Goal: Task Accomplishment & Management: Complete application form

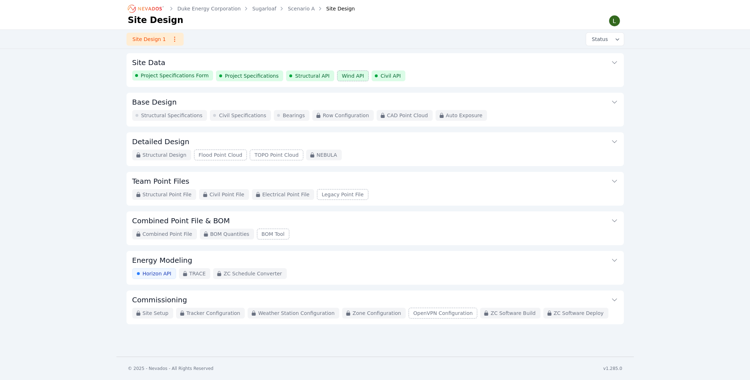
click at [615, 140] on icon at bounding box center [614, 141] width 7 height 7
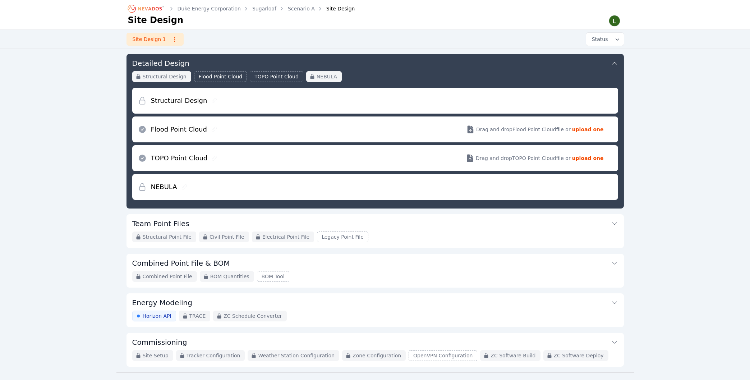
click at [615, 64] on icon at bounding box center [614, 63] width 7 height 7
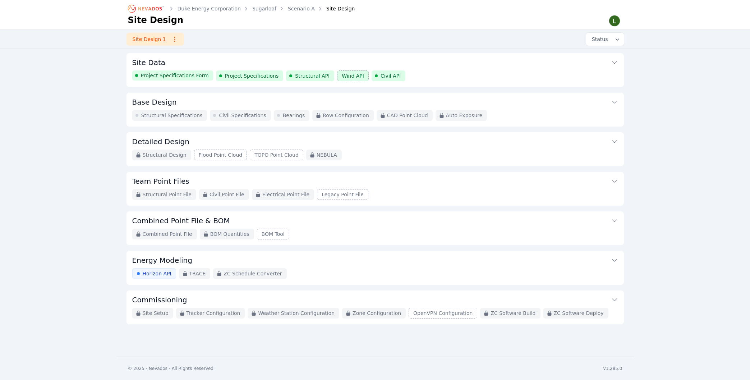
click at [613, 62] on icon at bounding box center [614, 62] width 7 height 7
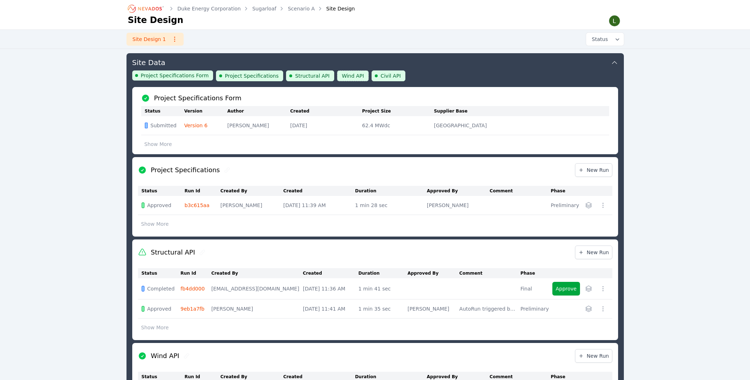
click at [616, 62] on icon at bounding box center [614, 62] width 7 height 7
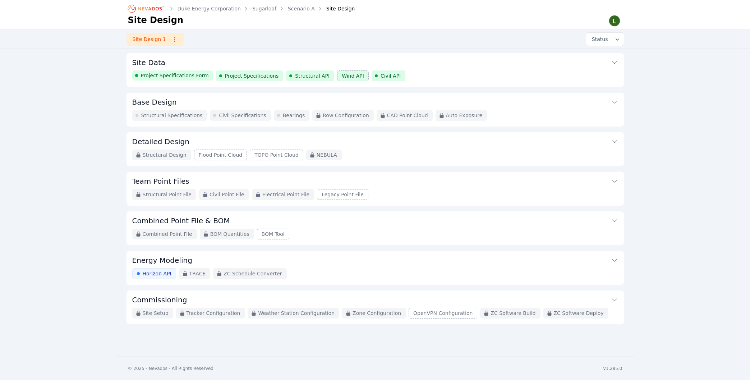
click at [616, 102] on icon at bounding box center [614, 102] width 5 height 3
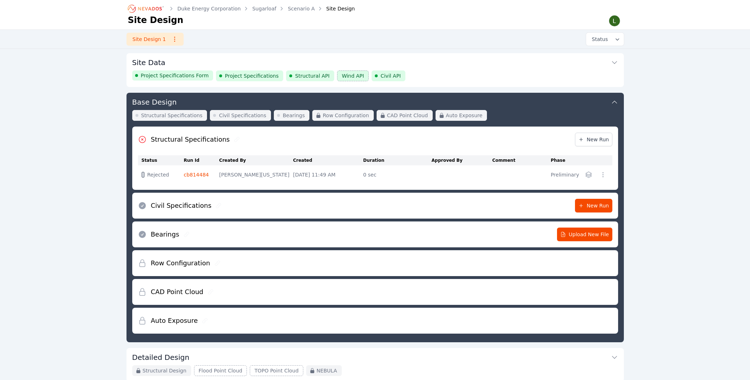
scroll to position [39, 0]
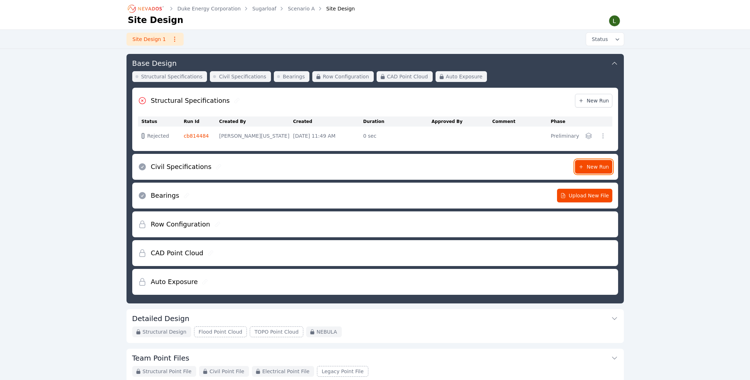
click at [594, 163] on span "New Run" at bounding box center [593, 166] width 31 height 7
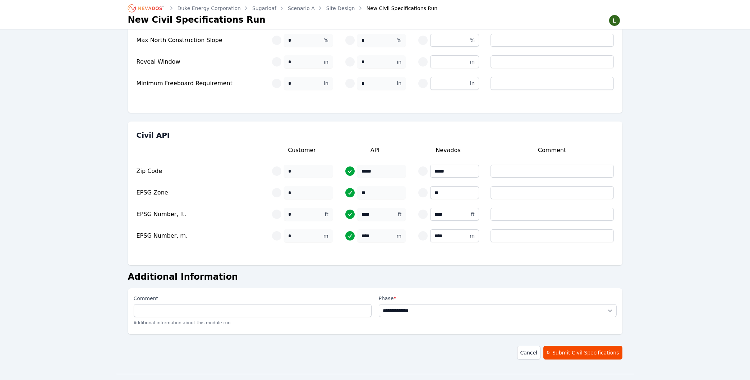
scroll to position [98, 0]
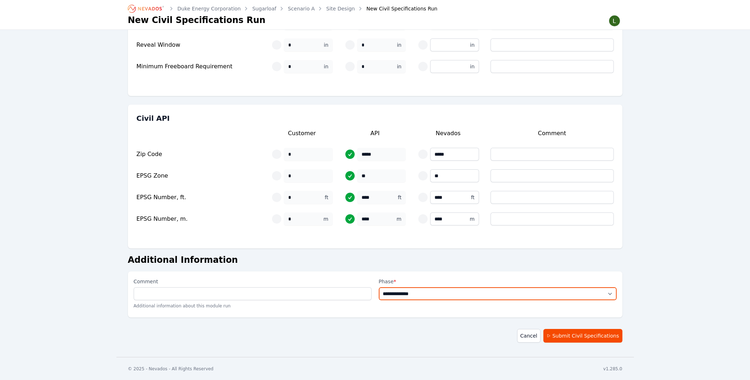
select select "**********"
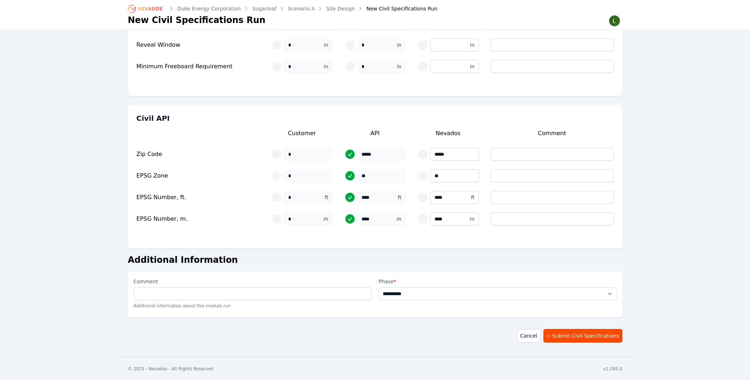
click option "**********" at bounding box center [0, 0] width 0 height 0
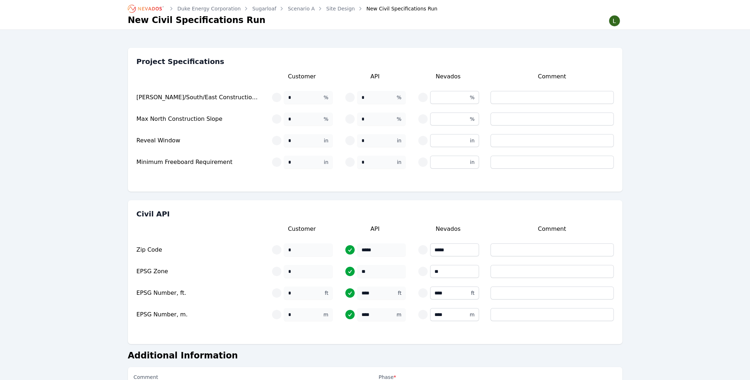
scroll to position [0, 0]
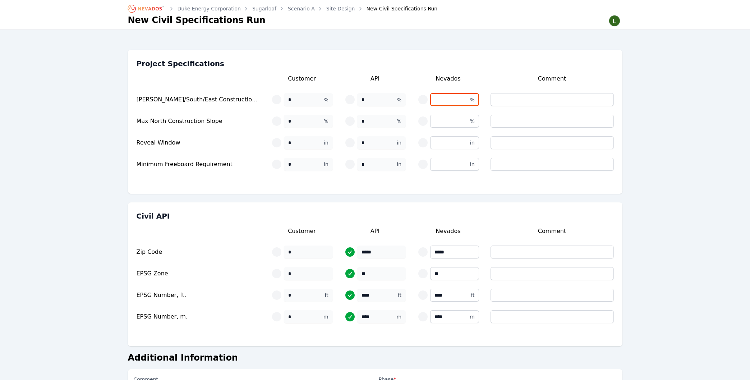
click at [456, 102] on input "text" at bounding box center [454, 99] width 49 height 13
type input "*"
type input "**"
type input "*"
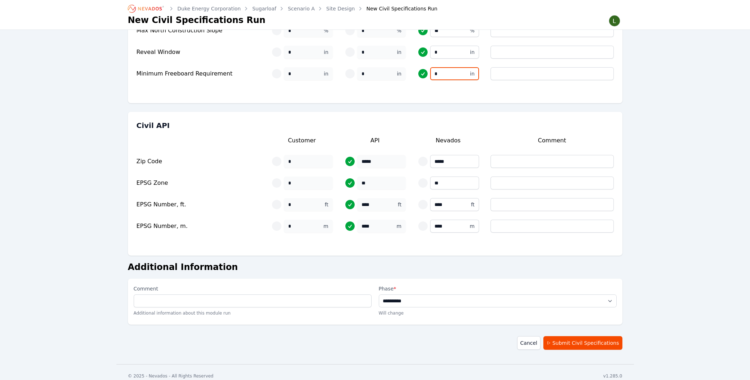
scroll to position [98, 0]
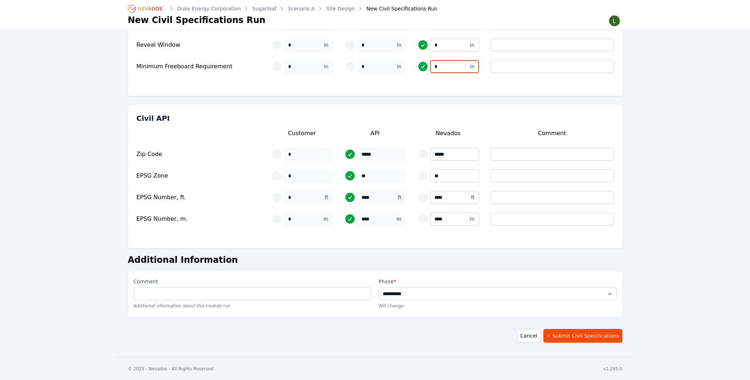
type input "*"
click at [600, 333] on button "Submit Civil Specifications" at bounding box center [582, 336] width 79 height 14
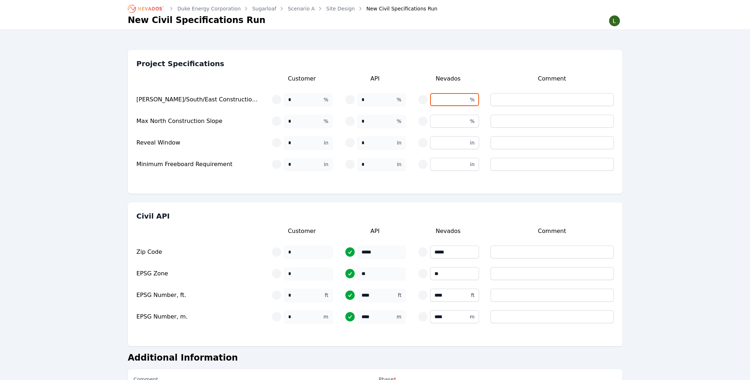
click at [437, 98] on input "text" at bounding box center [454, 99] width 49 height 13
type input "*"
type input "**"
type input "*"
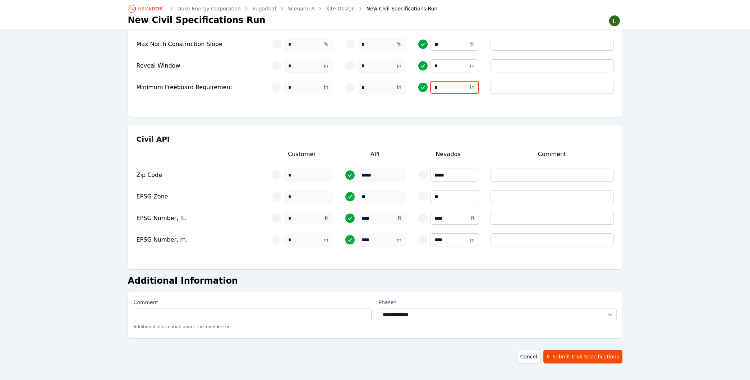
type input "*"
click at [656, 177] on div "**********" at bounding box center [375, 150] width 750 height 455
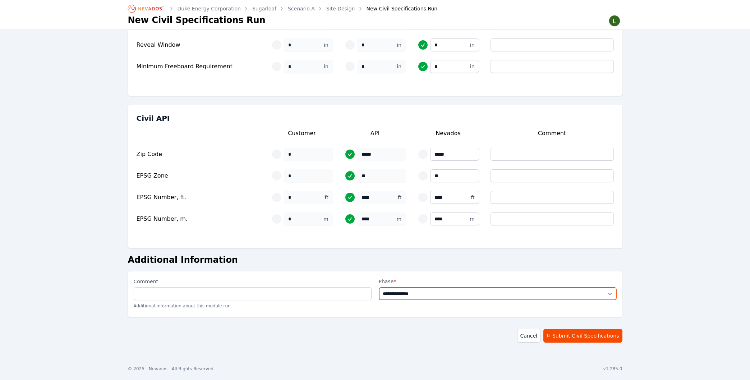
click at [379, 287] on select "**********" at bounding box center [498, 293] width 238 height 13
select select "**********"
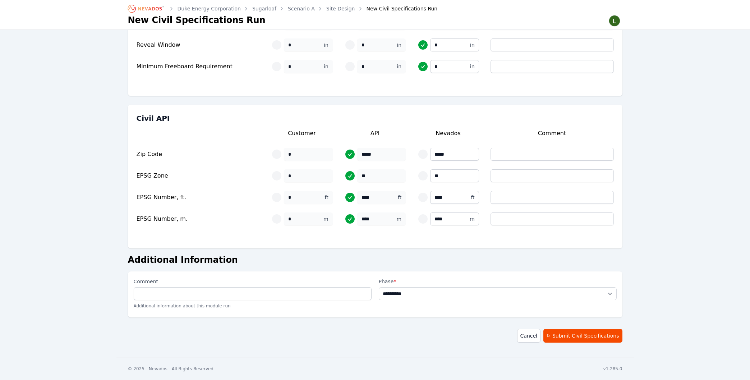
click option "**********" at bounding box center [0, 0] width 0 height 0
click at [577, 335] on button "Submit Civil Specifications" at bounding box center [582, 336] width 79 height 14
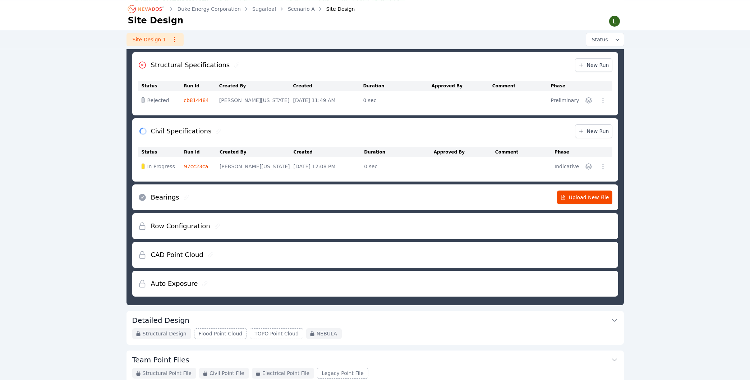
scroll to position [61, 0]
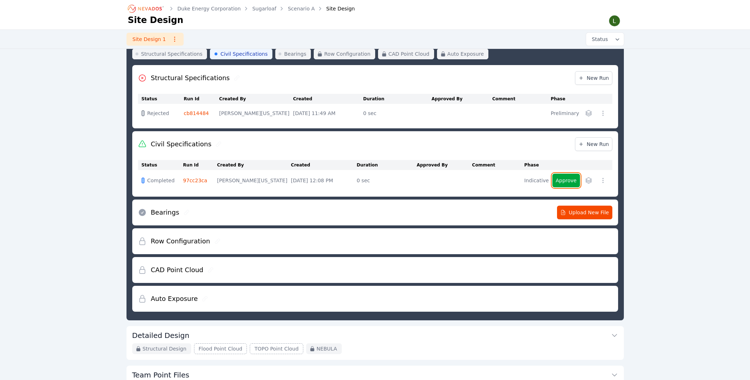
click at [566, 180] on button "Approve" at bounding box center [565, 181] width 27 height 14
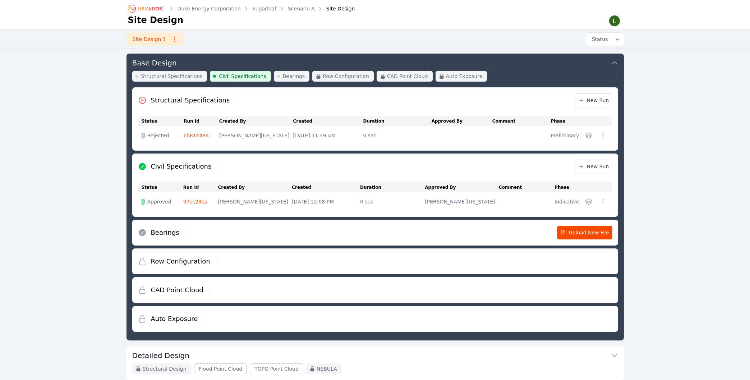
scroll to position [23, 0]
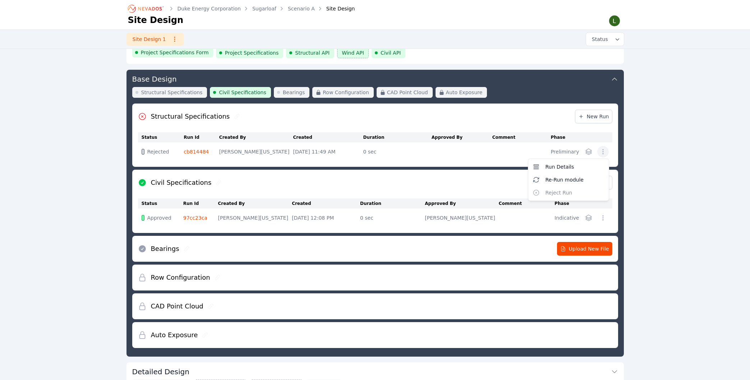
click at [603, 152] on icon "button" at bounding box center [602, 151] width 7 height 7
click at [578, 175] on button "Re-Run module" at bounding box center [569, 179] width 78 height 13
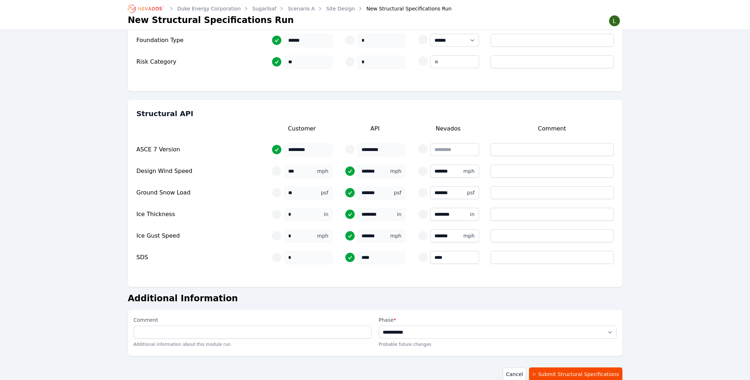
scroll to position [227, 0]
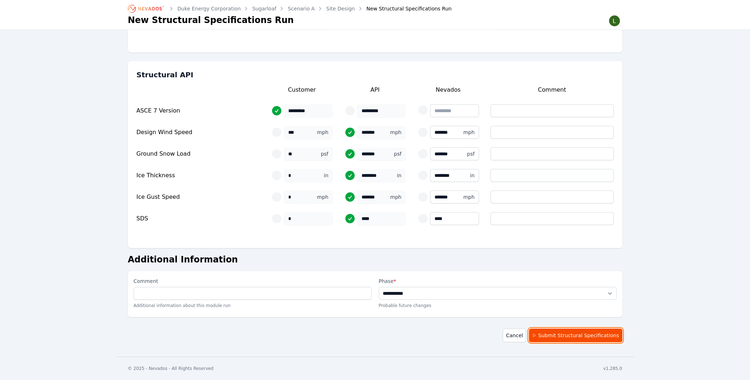
click at [584, 334] on button "Submit Structural Specifications" at bounding box center [575, 335] width 93 height 14
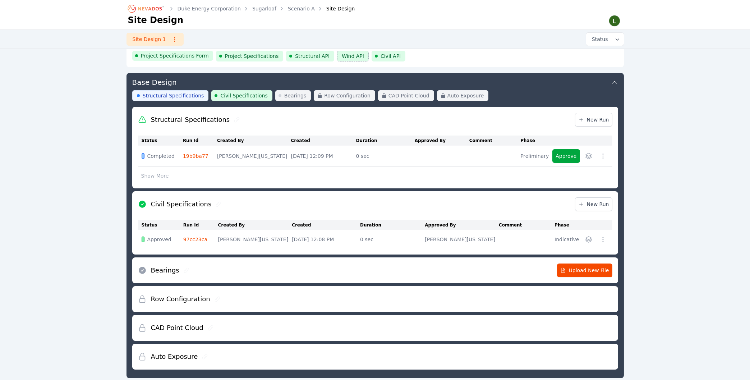
scroll to position [38, 0]
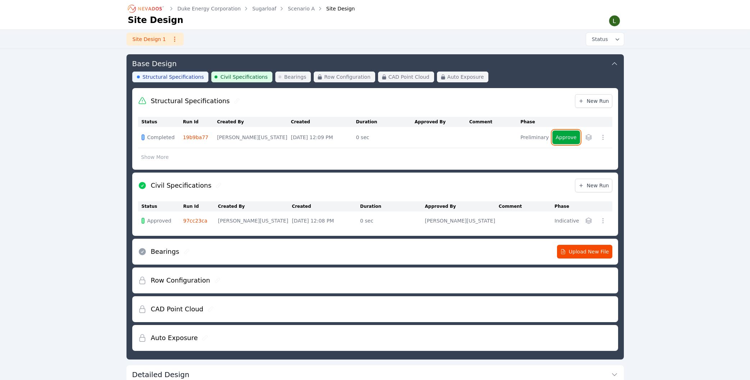
click at [566, 138] on button "Approve" at bounding box center [565, 137] width 27 height 14
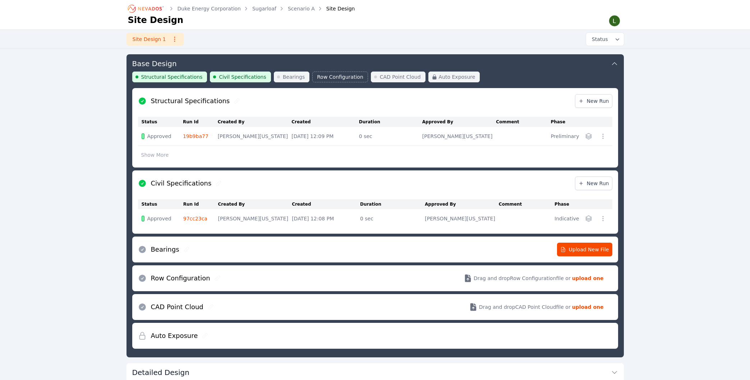
scroll to position [77, 0]
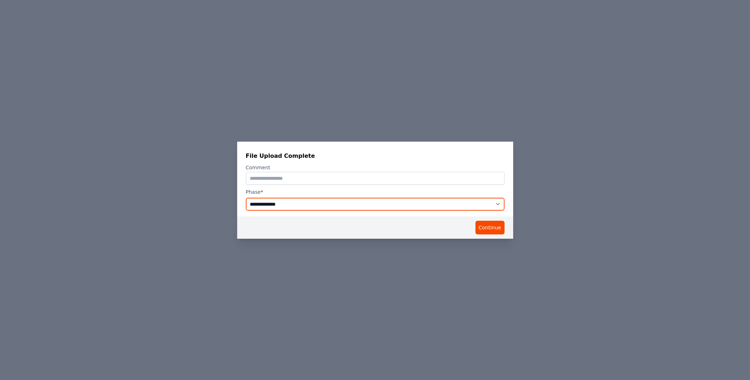
select select "**********"
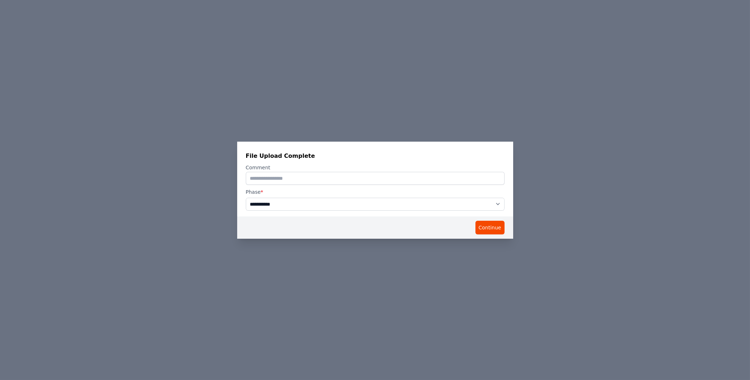
click option "**********" at bounding box center [0, 0] width 0 height 0
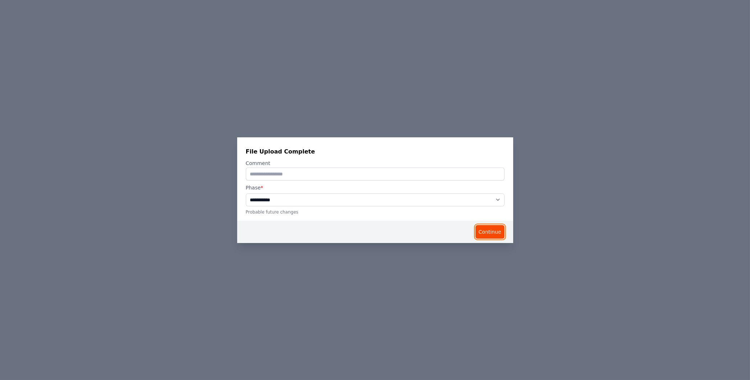
click at [485, 232] on button "Continue" at bounding box center [489, 232] width 29 height 14
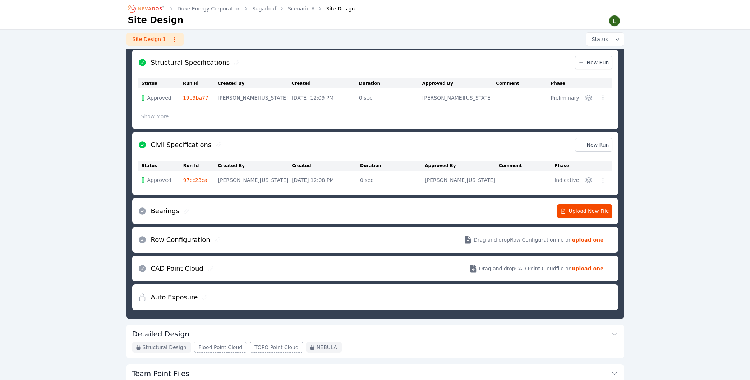
scroll to position [73, 0]
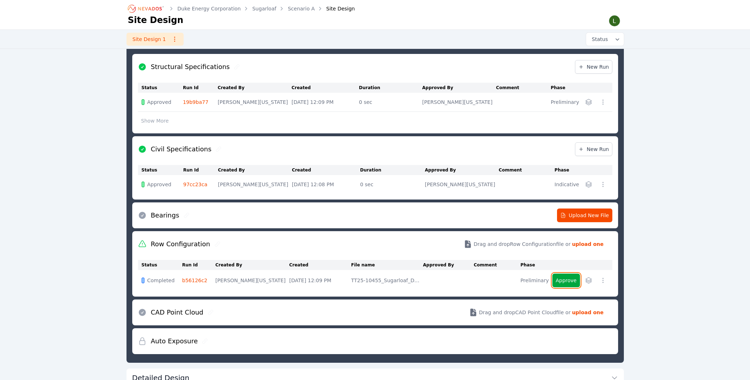
click at [568, 282] on button "Approve" at bounding box center [565, 280] width 27 height 14
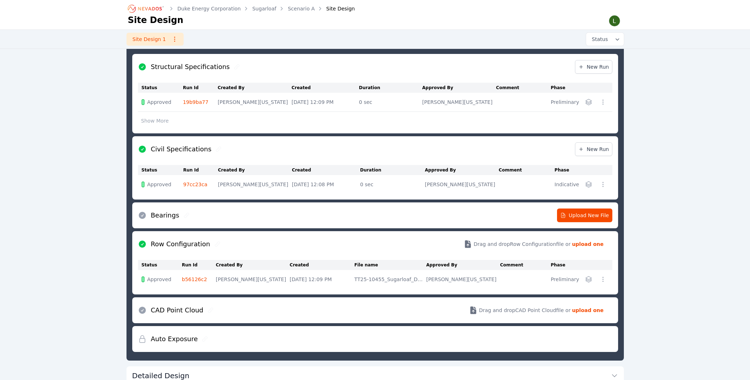
click at [197, 282] on link "b56126c2" at bounding box center [194, 279] width 25 height 6
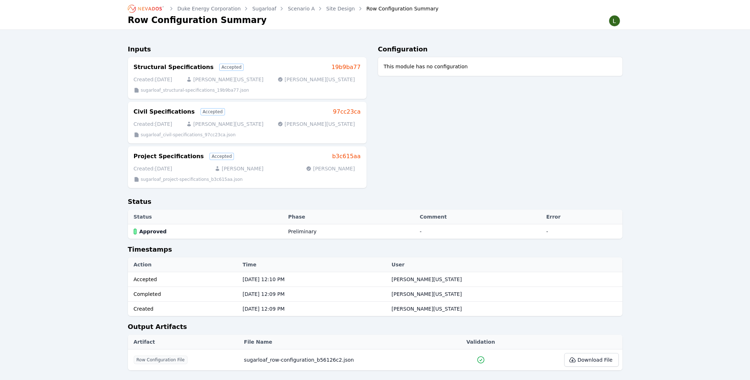
scroll to position [34, 0]
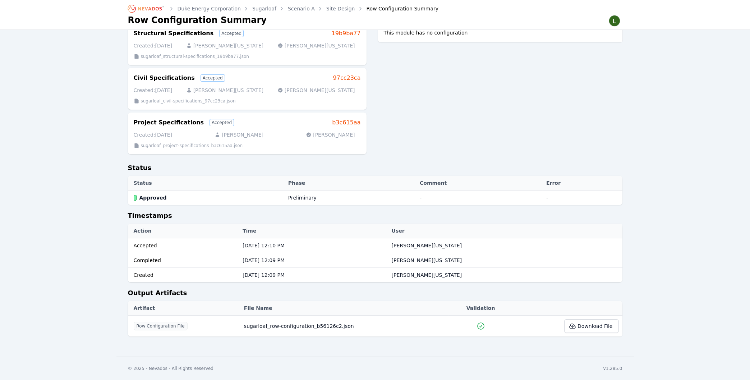
click at [478, 326] on icon at bounding box center [481, 326] width 6 height 6
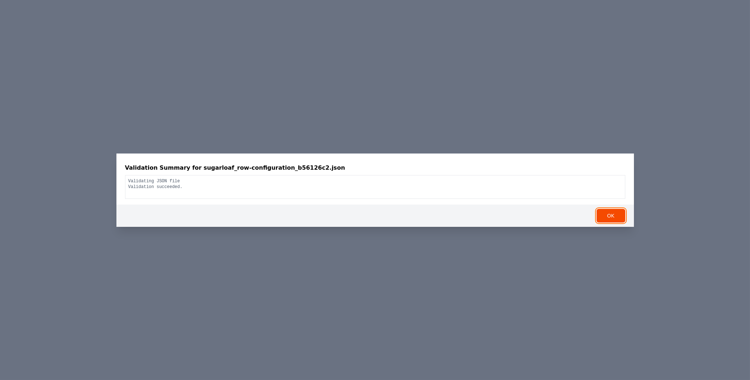
click at [608, 216] on button "OK" at bounding box center [610, 216] width 29 height 14
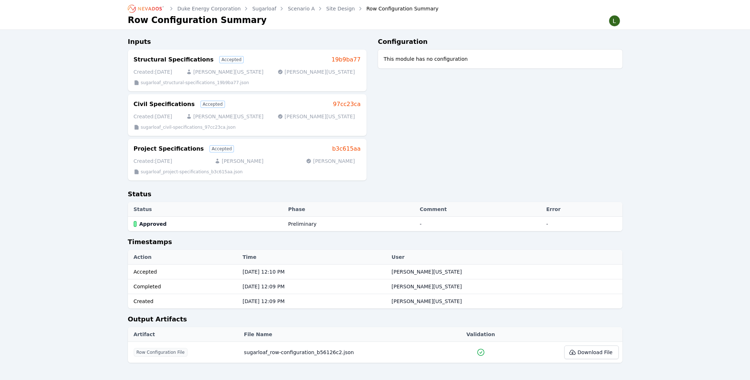
scroll to position [0, 0]
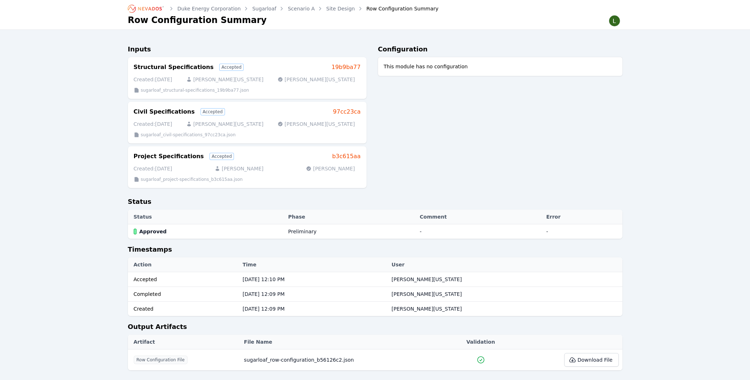
click at [329, 9] on link "Site Design" at bounding box center [340, 8] width 29 height 7
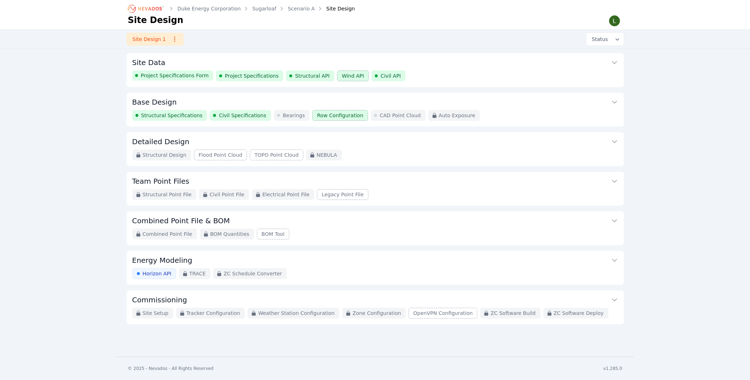
click at [614, 101] on icon at bounding box center [614, 101] width 7 height 7
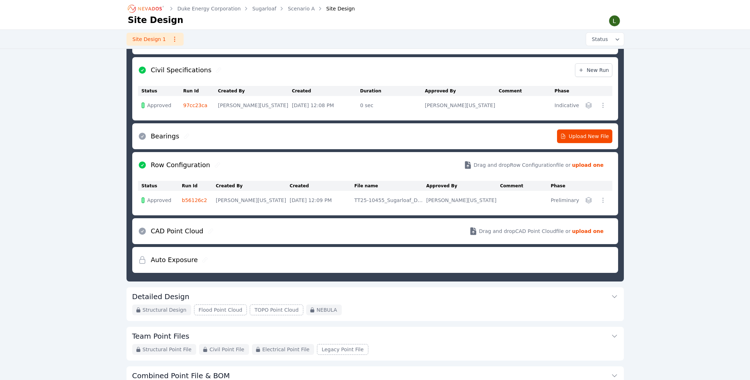
scroll to position [154, 0]
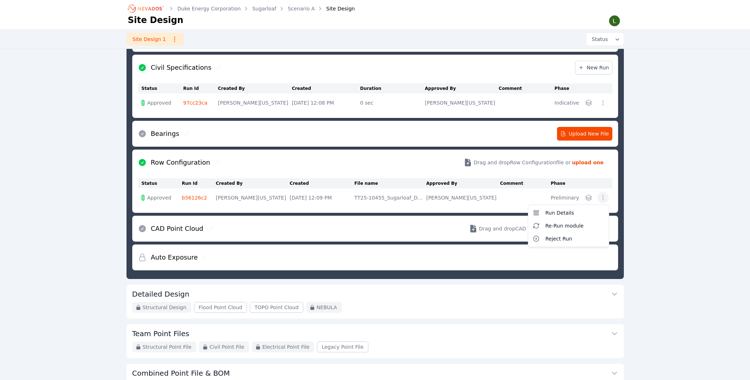
click at [606, 197] on icon "button" at bounding box center [602, 197] width 7 height 7
click at [641, 181] on div "Duke Energy Corporation Sugarloaf Scenario A Site Design Site Design Site Desig…" at bounding box center [375, 164] width 750 height 636
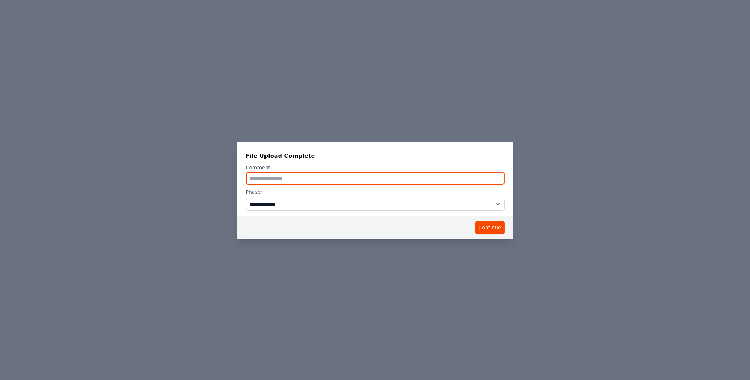
click at [368, 176] on input "text" at bounding box center [375, 178] width 259 height 13
type input "**"
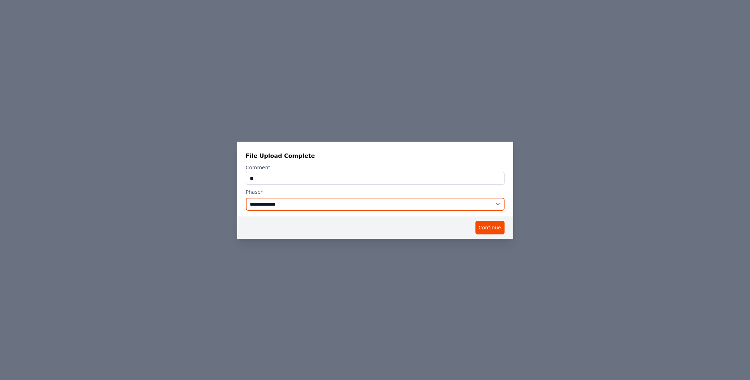
select select "**********"
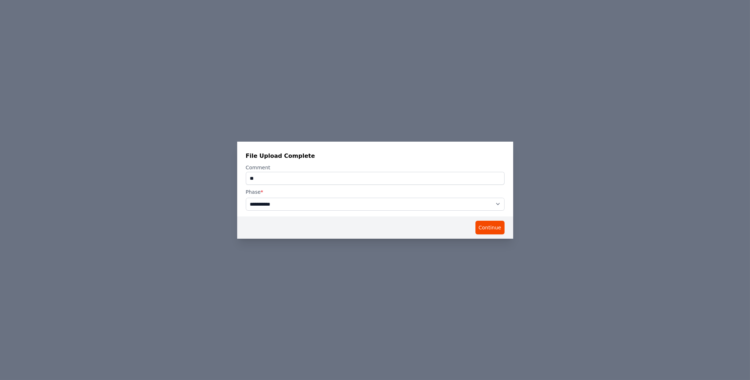
click option "**********" at bounding box center [0, 0] width 0 height 0
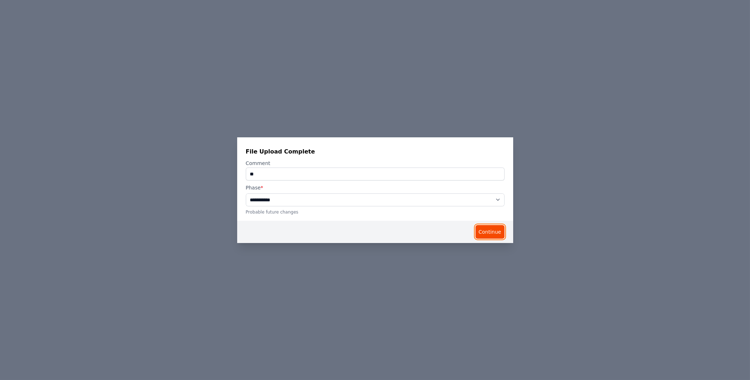
click at [489, 233] on button "Continue" at bounding box center [489, 232] width 29 height 14
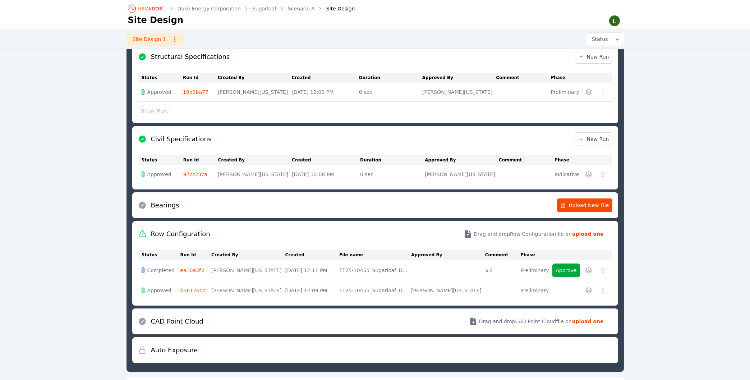
scroll to position [115, 0]
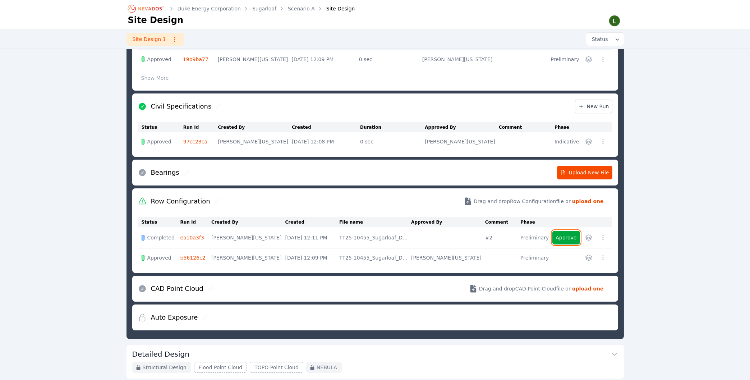
click at [565, 236] on button "Approve" at bounding box center [565, 238] width 27 height 14
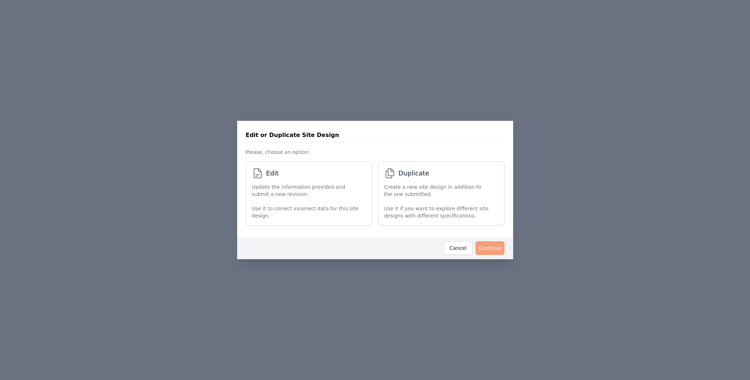
click at [322, 199] on div "Update the information provided and submit a new revision. Use it to correct in…" at bounding box center [305, 201] width 107 height 36
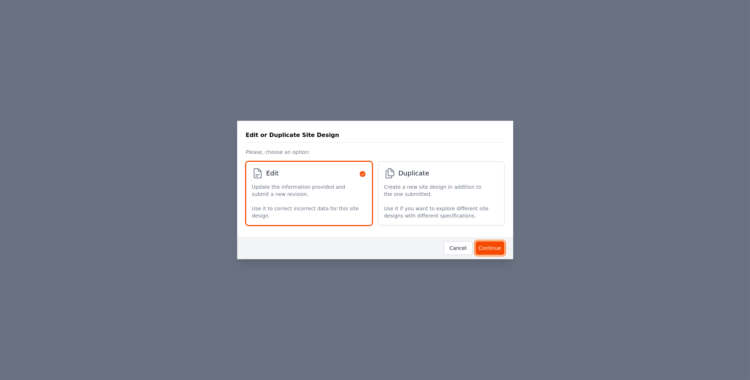
click at [498, 248] on button "Continue" at bounding box center [489, 248] width 29 height 14
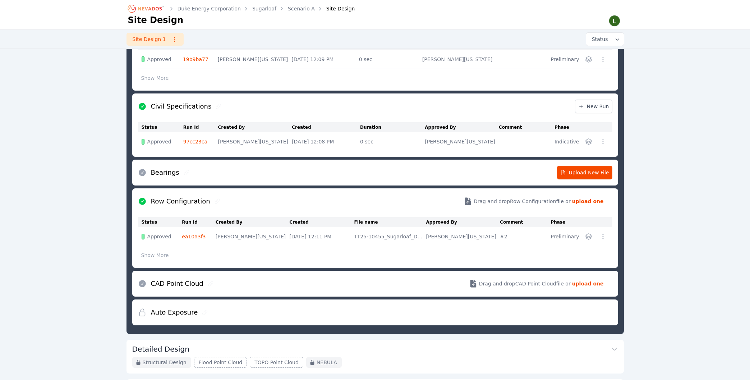
click at [152, 257] on button "Show More" at bounding box center [155, 255] width 34 height 14
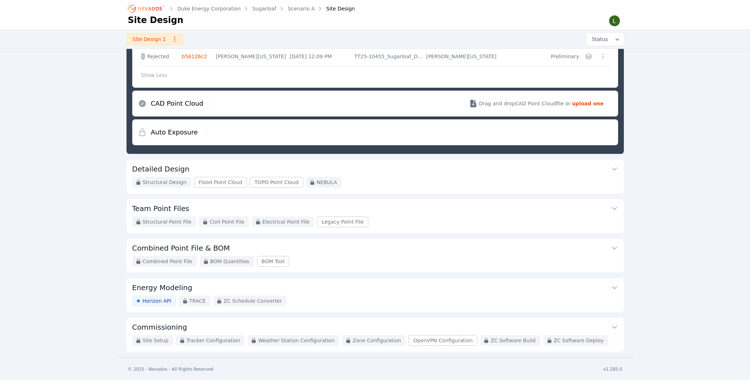
scroll to position [315, 0]
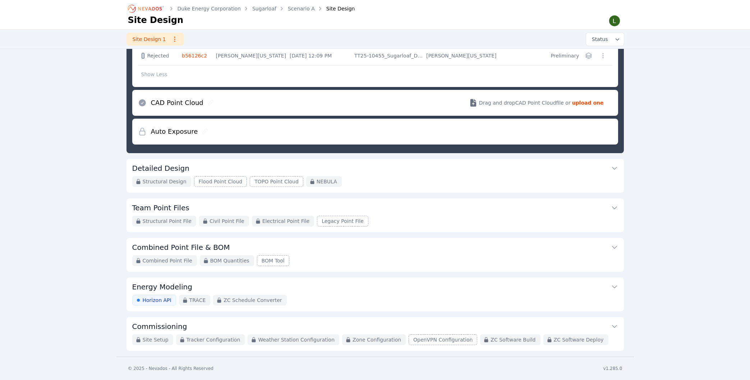
click at [613, 246] on icon at bounding box center [614, 247] width 7 height 7
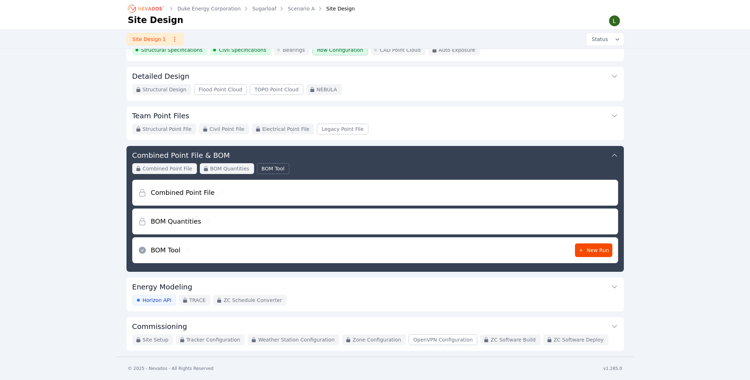
scroll to position [66, 0]
click at [615, 156] on icon at bounding box center [614, 155] width 7 height 7
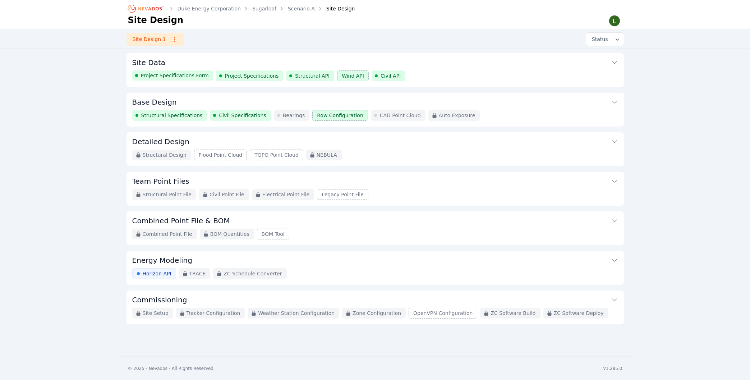
click at [616, 142] on icon at bounding box center [614, 141] width 5 height 3
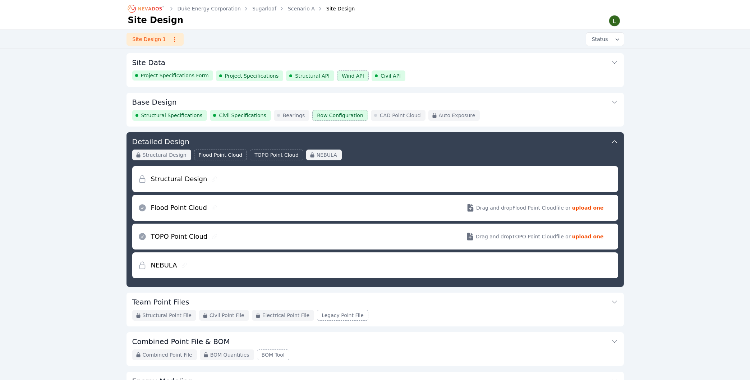
scroll to position [78, 0]
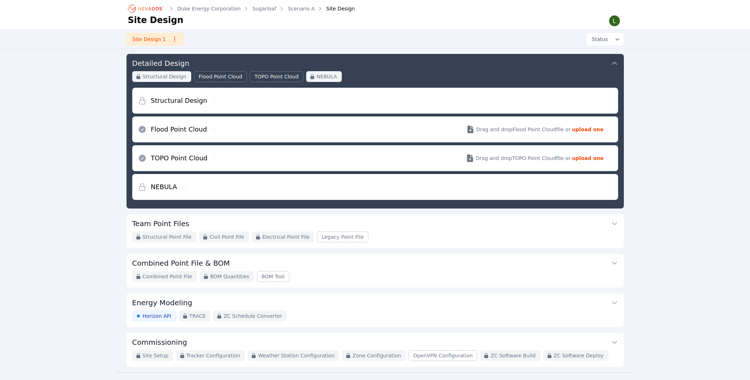
click at [617, 63] on icon at bounding box center [614, 63] width 7 height 7
